Goal: Transaction & Acquisition: Book appointment/travel/reservation

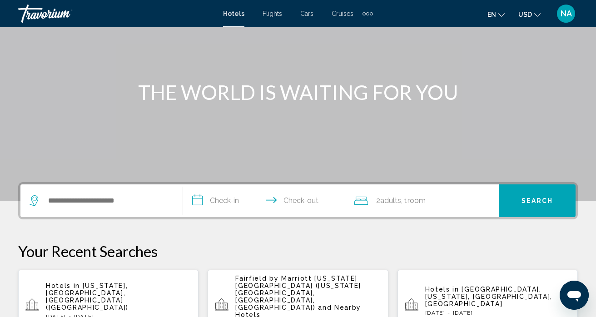
scroll to position [96, 0]
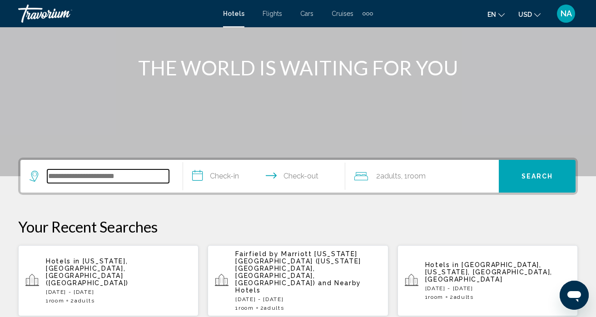
click at [123, 177] on input "Search widget" at bounding box center [108, 176] width 122 height 14
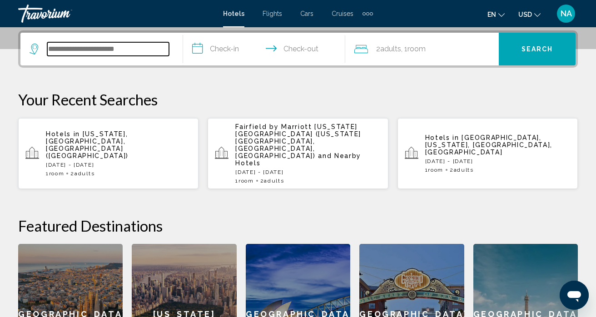
scroll to position [224, 0]
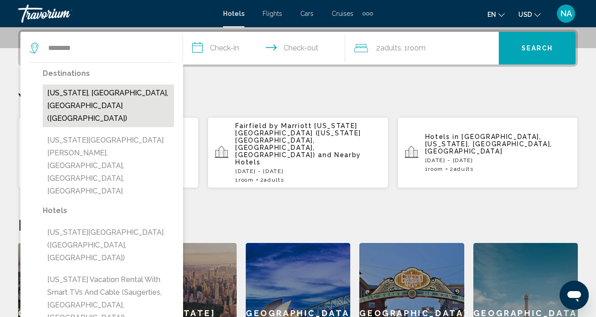
click at [161, 98] on button "[US_STATE], [GEOGRAPHIC_DATA], [GEOGRAPHIC_DATA] ([GEOGRAPHIC_DATA])" at bounding box center [108, 105] width 131 height 43
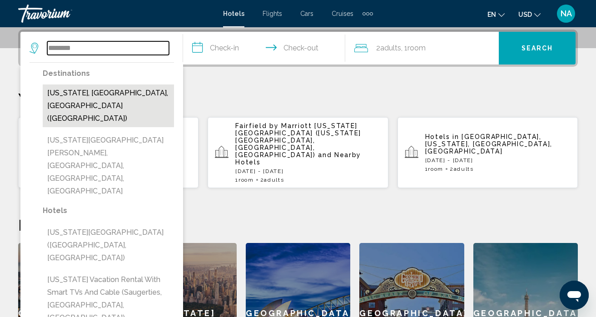
type input "**********"
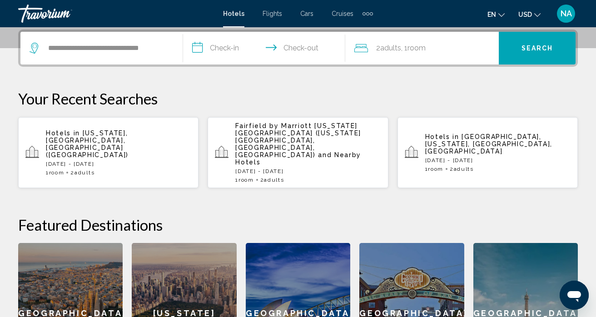
click at [225, 47] on input "**********" at bounding box center [266, 49] width 166 height 35
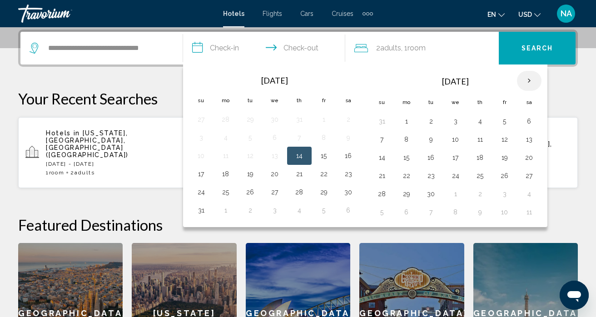
click at [527, 80] on th "Next month" at bounding box center [529, 81] width 25 height 20
click at [408, 141] on button "6" at bounding box center [406, 139] width 15 height 13
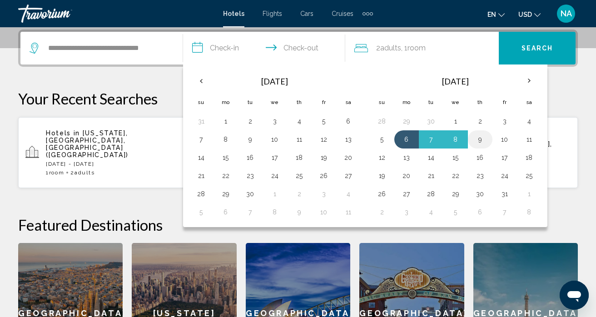
click at [476, 140] on button "9" at bounding box center [480, 139] width 15 height 13
type input "**********"
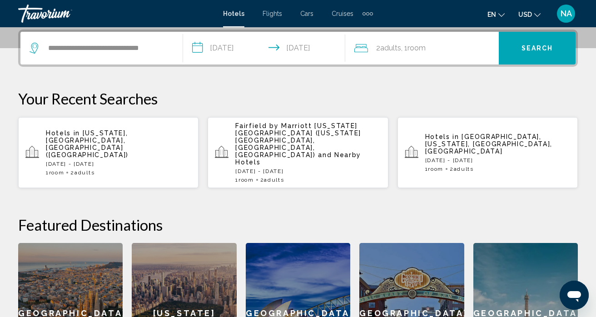
click at [534, 44] on span "Search" at bounding box center [537, 47] width 32 height 7
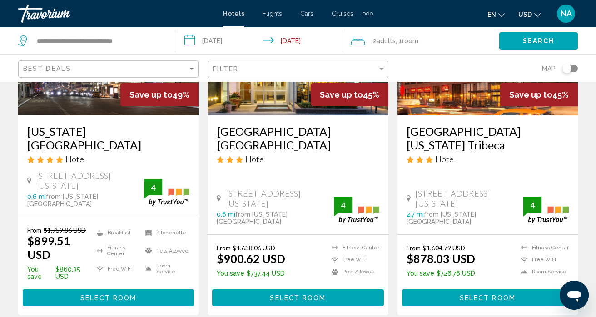
scroll to position [140, 0]
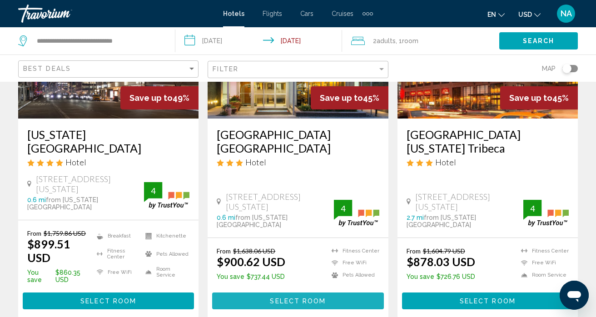
click at [304, 297] on span "Select Room" at bounding box center [298, 300] width 56 height 7
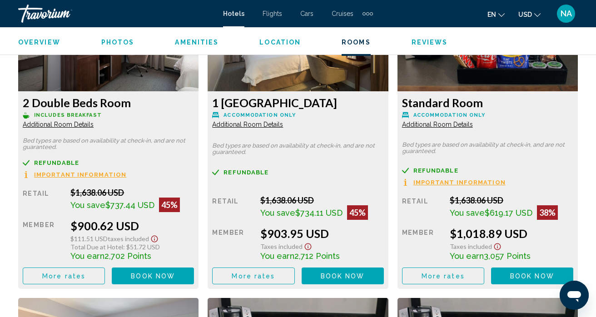
scroll to position [1473, 0]
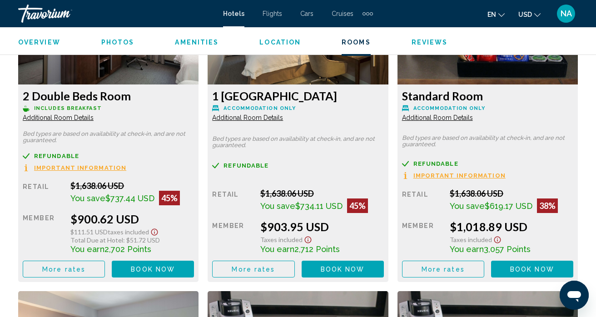
click at [93, 166] on span "Important Information" at bounding box center [80, 168] width 92 height 6
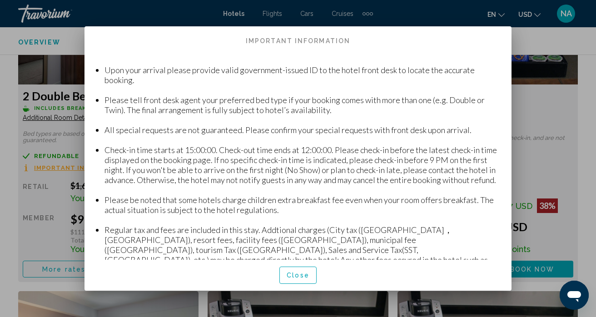
scroll to position [0, 0]
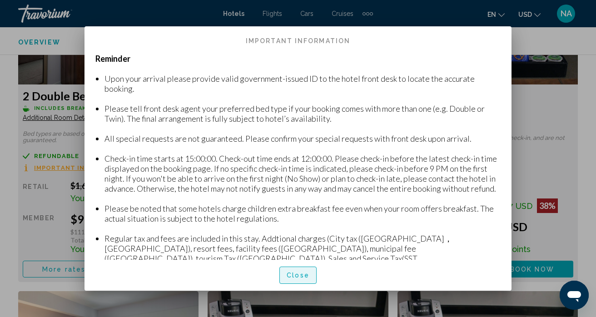
click at [293, 280] on button "Close" at bounding box center [297, 274] width 37 height 17
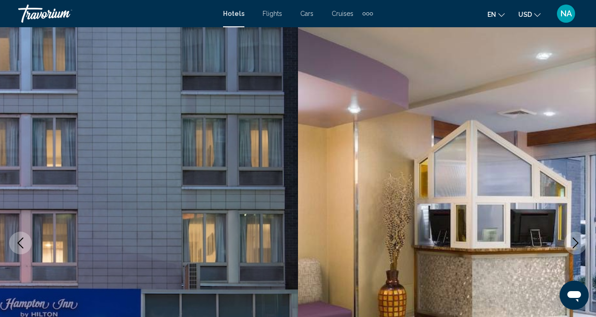
scroll to position [1473, 0]
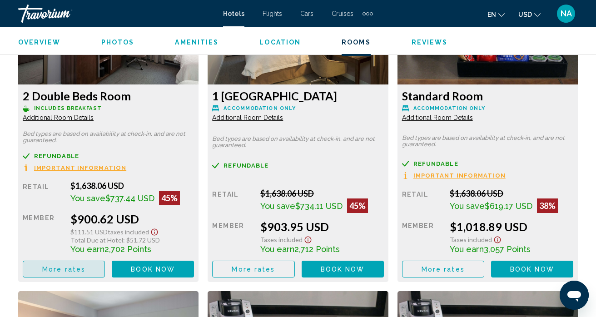
click at [92, 271] on button "More rates" at bounding box center [64, 269] width 82 height 17
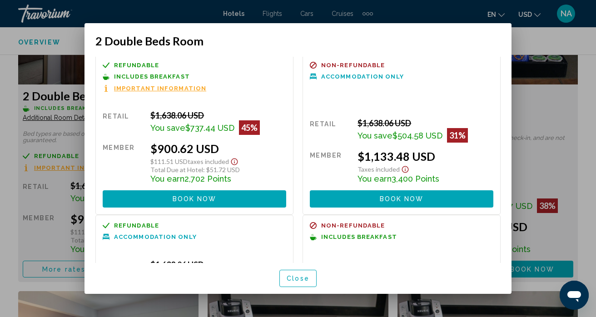
scroll to position [0, 0]
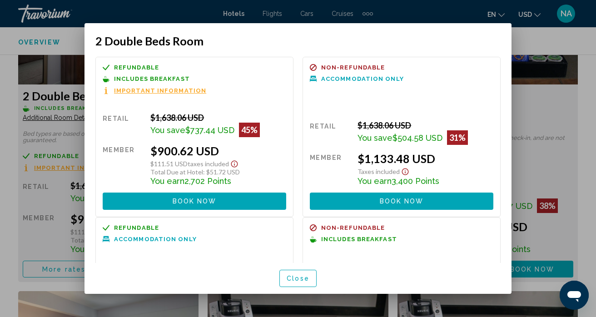
click at [243, 119] on div "$1,638.06 USD" at bounding box center [218, 118] width 136 height 10
click at [308, 281] on span "Close" at bounding box center [297, 278] width 23 height 7
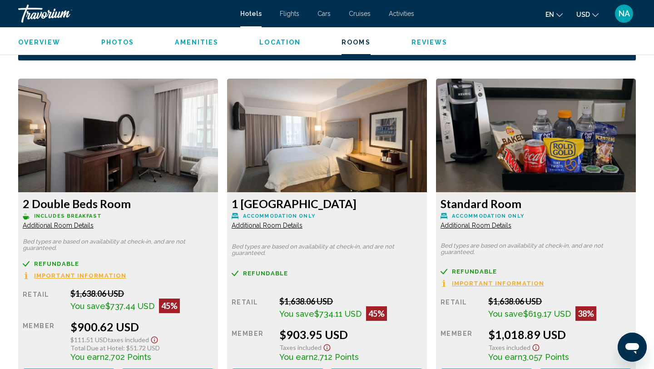
scroll to position [1208, 0]
